Goal: Task Accomplishment & Management: Use online tool/utility

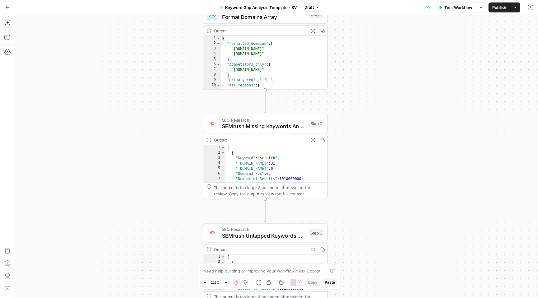
click at [3, 5] on button "Go Back" at bounding box center [7, 7] width 11 height 11
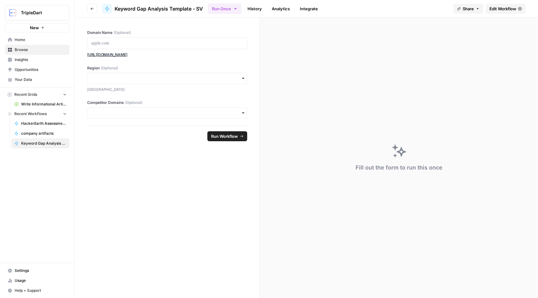
click at [92, 9] on icon "button" at bounding box center [92, 9] width 4 height 4
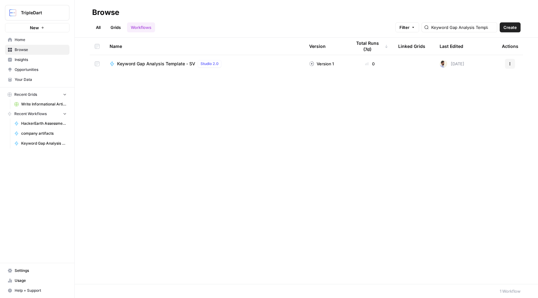
click at [513, 28] on span "Create" at bounding box center [510, 27] width 13 height 6
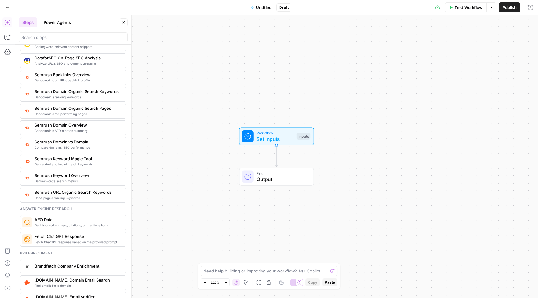
scroll to position [667, 0]
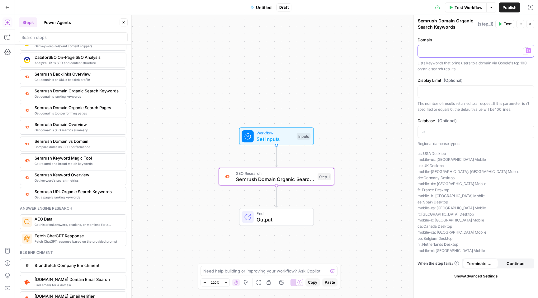
click at [455, 57] on div "To enrich screen reader interactions, please activate Accessibility in Grammarl…" at bounding box center [476, 51] width 116 height 12
click at [449, 91] on p "To enrich screen reader interactions, please activate Accessibility in Grammarl…" at bounding box center [476, 91] width 109 height 6
click at [475, 78] on label "Display Limit (Optional)" at bounding box center [476, 80] width 117 height 6
click at [492, 51] on p "**********" at bounding box center [476, 51] width 109 height 6
click at [510, 26] on span "Test" at bounding box center [508, 24] width 8 height 6
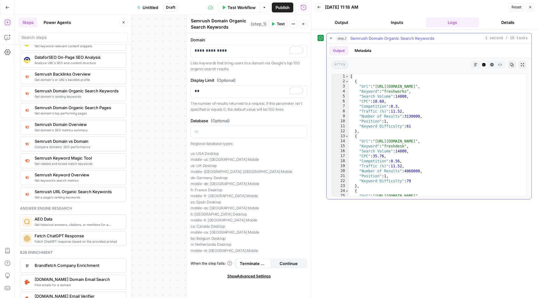
click at [374, 50] on button "Metadata" at bounding box center [363, 50] width 24 height 9
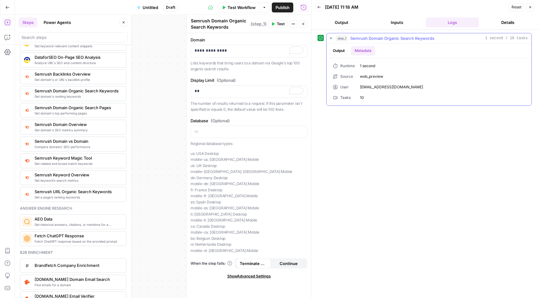
click at [344, 49] on button "Output" at bounding box center [338, 50] width 19 height 9
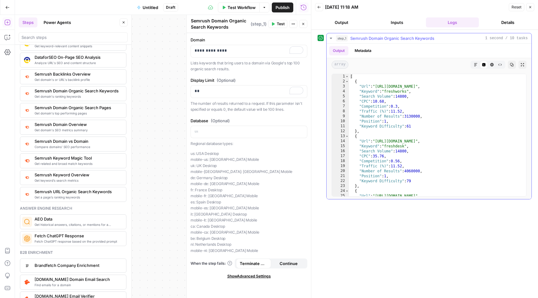
click at [499, 66] on icon "button" at bounding box center [500, 65] width 4 height 4
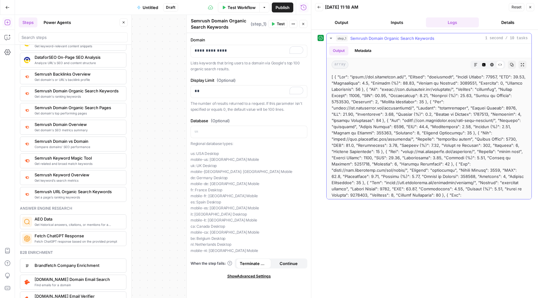
click at [492, 66] on icon "button" at bounding box center [492, 64] width 3 height 3
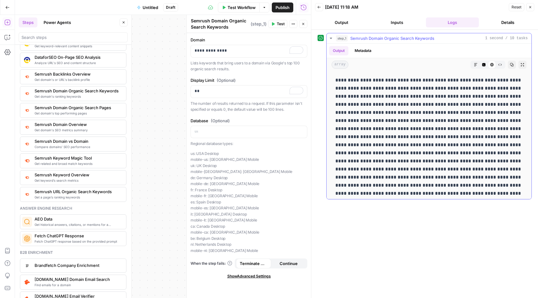
click at [489, 64] on div "HTML Viewer" at bounding box center [492, 65] width 8 height 8
click at [479, 64] on button "Markdown" at bounding box center [476, 65] width 8 height 8
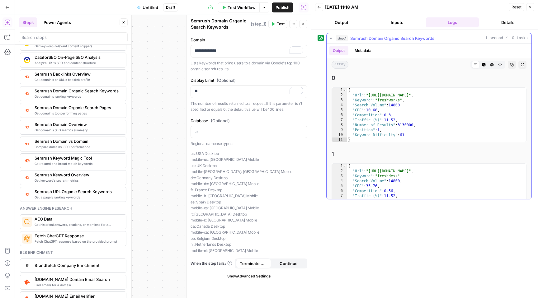
click at [485, 65] on icon "button" at bounding box center [484, 65] width 4 height 4
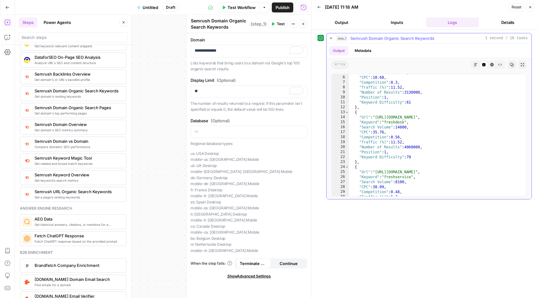
scroll to position [24, 0]
click at [533, 6] on button "Close" at bounding box center [530, 7] width 8 height 8
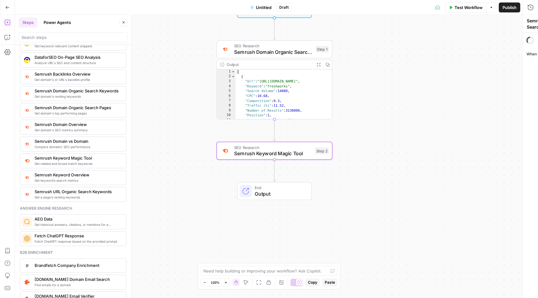
type textarea "Semrush Keyword Magic Tool"
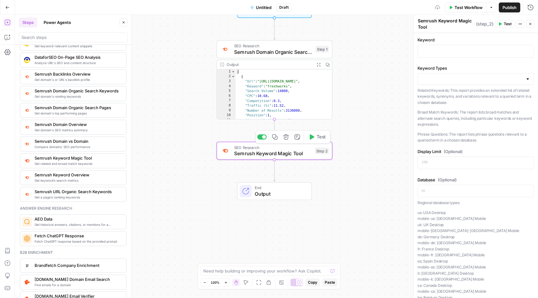
click at [260, 154] on span "Semrush Keyword Magic Tool" at bounding box center [273, 153] width 78 height 7
drag, startPoint x: 455, startPoint y: 88, endPoint x: 468, endPoint y: 101, distance: 18.3
click at [468, 101] on p "Related Keywords: This report provides an extended list of related keywords, sy…" at bounding box center [476, 97] width 117 height 18
click at [458, 110] on p "Broad Match Keywords: The report lists broad matches and alternate search queri…" at bounding box center [476, 118] width 117 height 18
drag, startPoint x: 459, startPoint y: 112, endPoint x: 474, endPoint y: 126, distance: 19.8
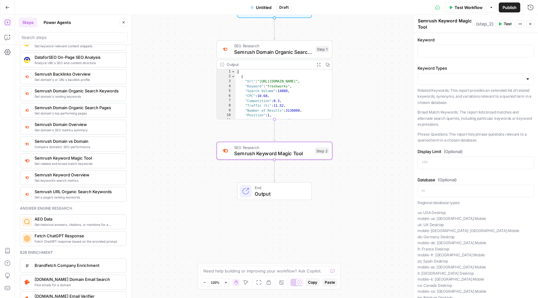
click at [474, 126] on p "Broad Match Keywords: The report lists broad matches and alternate search queri…" at bounding box center [476, 118] width 117 height 18
click at [460, 52] on p at bounding box center [476, 51] width 109 height 6
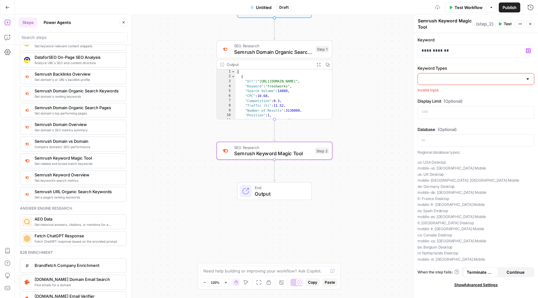
click at [467, 76] on input "Keyword Types" at bounding box center [472, 79] width 101 height 6
click at [468, 94] on span "Related Keywords" at bounding box center [475, 95] width 104 height 6
type input "Related Keywords"
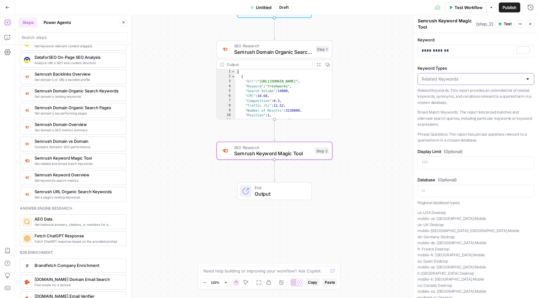
click at [469, 82] on input "Keyword Types" at bounding box center [472, 79] width 101 height 6
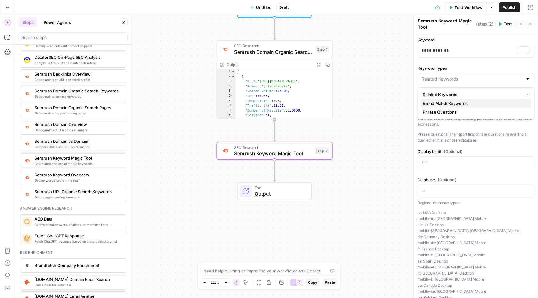
click at [469, 100] on span "Broad Match Keywords" at bounding box center [475, 103] width 104 height 6
type input "Broad Match Keywords"
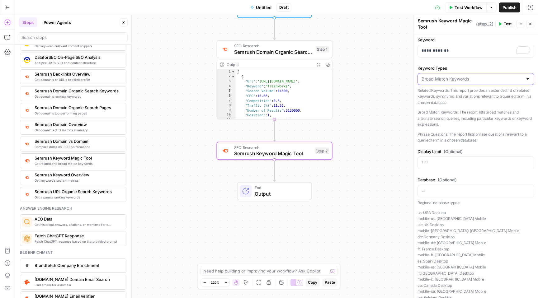
click at [471, 81] on input "Keyword Types" at bounding box center [472, 79] width 101 height 6
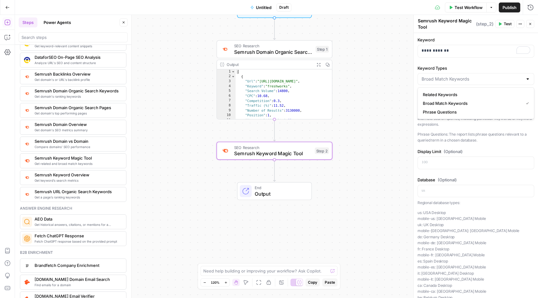
click at [469, 110] on span "Phrase Questions" at bounding box center [475, 112] width 104 height 6
type input "Phrase Questions"
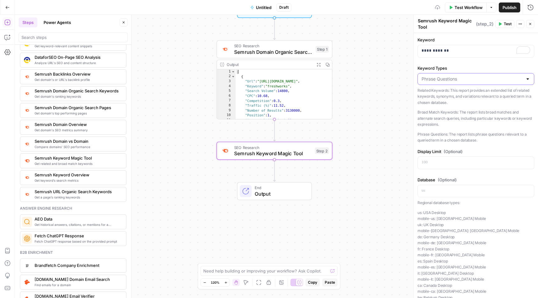
click at [470, 78] on input "Keyword Types" at bounding box center [472, 79] width 101 height 6
click at [467, 94] on span "Related Keywords" at bounding box center [475, 95] width 104 height 6
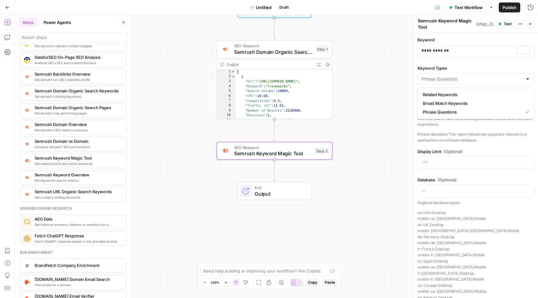
type input "Related Keywords"
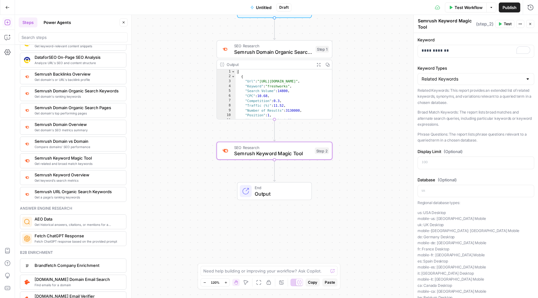
click at [510, 23] on span "Test" at bounding box center [508, 24] width 8 height 6
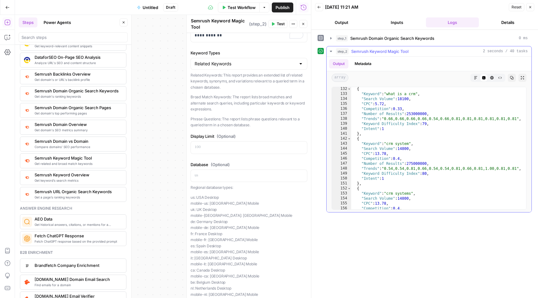
scroll to position [667, 0]
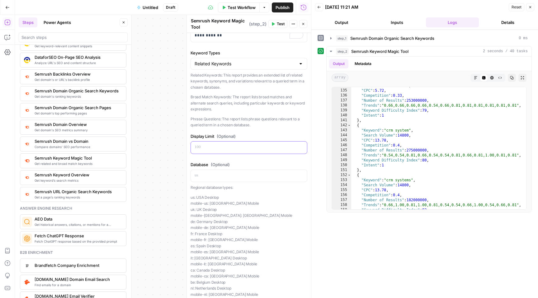
click at [235, 147] on p at bounding box center [249, 147] width 109 height 6
click at [249, 134] on label "Display Limit (Optional)" at bounding box center [249, 136] width 117 height 6
click at [279, 21] on button "Test" at bounding box center [277, 24] width 19 height 8
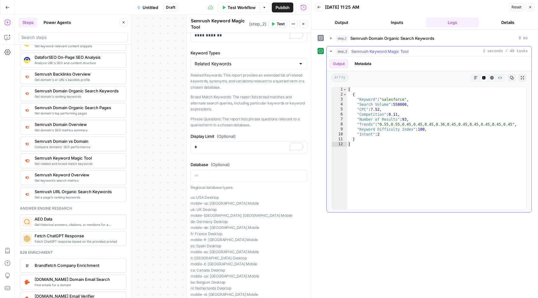
click at [508, 50] on span "2 seconds / 40 tasks" at bounding box center [505, 52] width 45 height 6
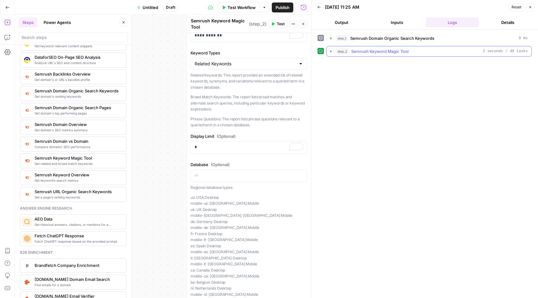
click at [508, 50] on span "2 seconds / 40 tasks" at bounding box center [505, 52] width 45 height 6
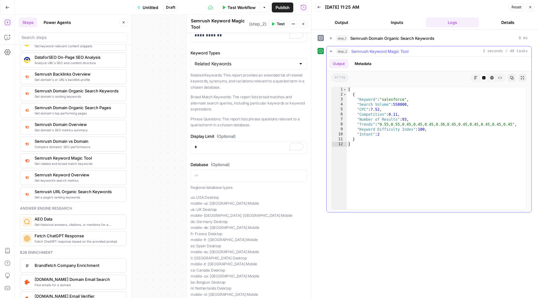
type textarea "**********"
drag, startPoint x: 381, startPoint y: 122, endPoint x: 515, endPoint y: 124, distance: 134.2
click at [515, 124] on div "[ { "Keyword" : "salesforce" , "Search Volume" : 550000 , "CPC" : 7.52 , "Compe…" at bounding box center [436, 153] width 179 height 132
